Goal: Task Accomplishment & Management: Use online tool/utility

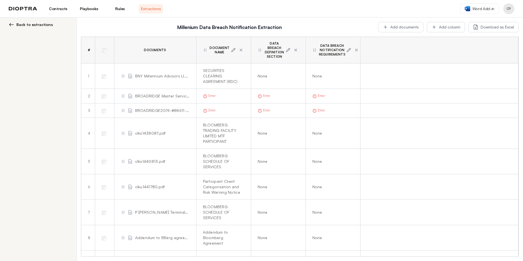
scroll to position [2752, 0]
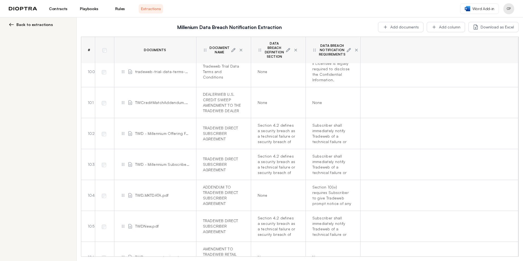
click at [523, 260] on html "Contracts Playbooks Rules Extractions Word Add-in CP Back to extractions Millen…" at bounding box center [261, 130] width 523 height 261
click at [410, 27] on button "Add documents" at bounding box center [400, 27] width 45 height 10
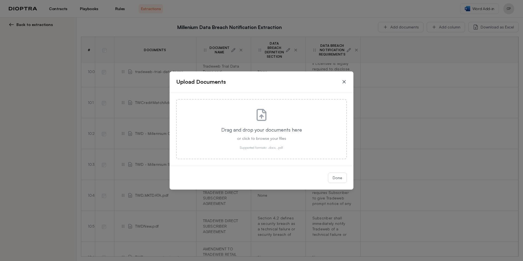
click at [342, 82] on icon at bounding box center [344, 81] width 5 height 5
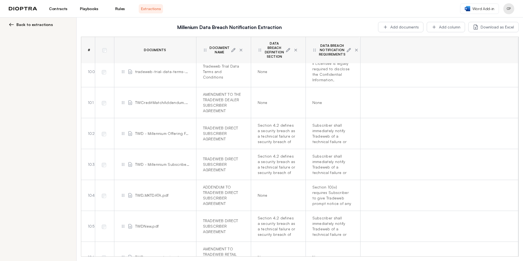
click at [443, 123] on td at bounding box center [440, 133] width 158 height 31
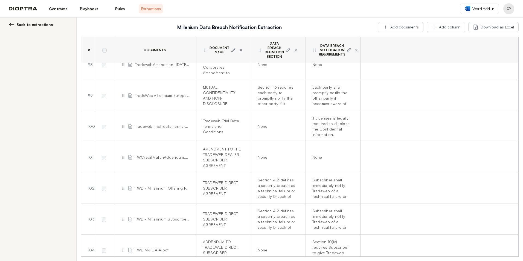
scroll to position [2752, 0]
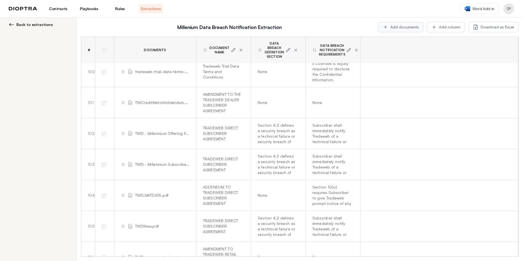
click at [403, 26] on button "Add documents" at bounding box center [400, 27] width 45 height 10
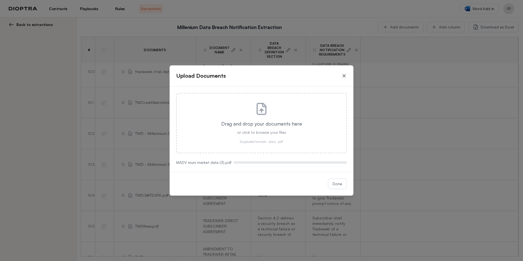
click at [344, 75] on icon at bounding box center [344, 75] width 3 height 3
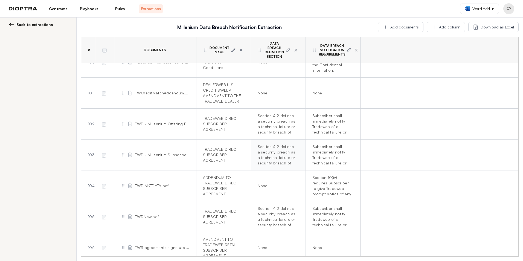
scroll to position [2767, 0]
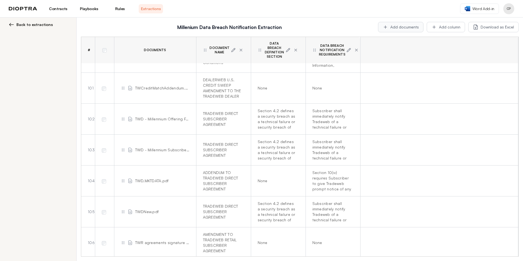
click at [406, 26] on button "Add documents" at bounding box center [400, 27] width 45 height 10
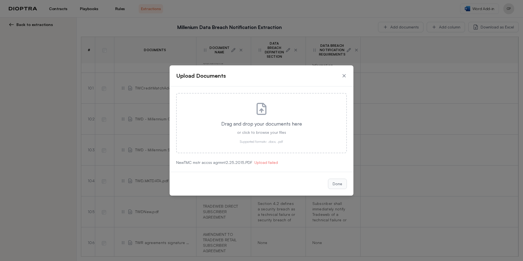
click at [335, 182] on button "Done" at bounding box center [337, 184] width 19 height 10
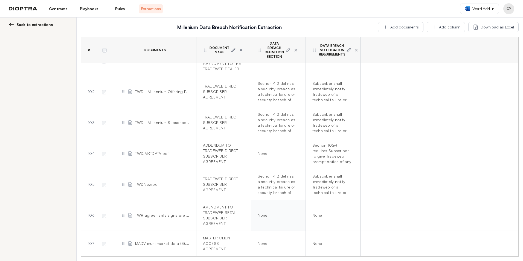
scroll to position [2798, 0]
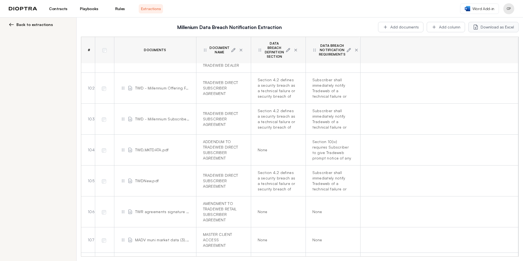
click at [506, 26] on button "Download as Excel" at bounding box center [494, 27] width 50 height 10
